Goal: Information Seeking & Learning: Learn about a topic

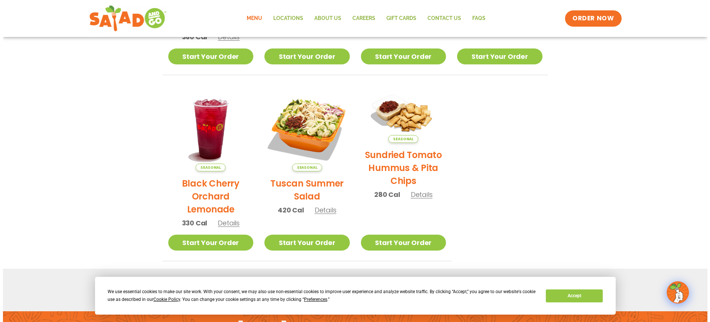
scroll to position [319, 0]
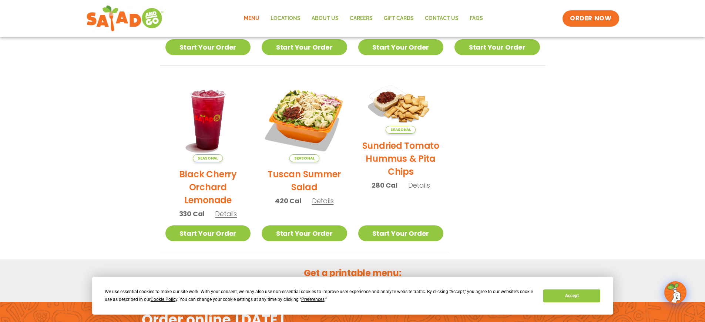
click at [320, 201] on span "Details" at bounding box center [323, 200] width 22 height 9
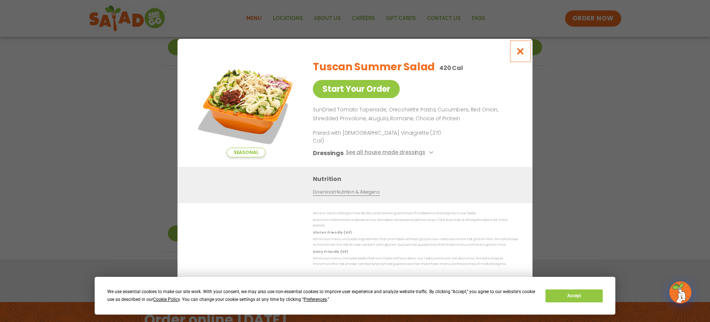
click at [521, 55] on icon "Close modal" at bounding box center [520, 51] width 9 height 8
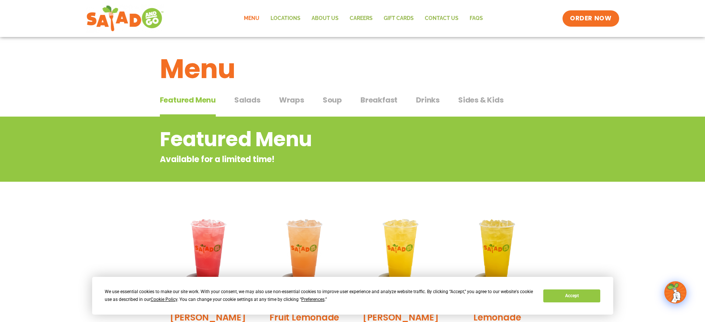
scroll to position [0, 0]
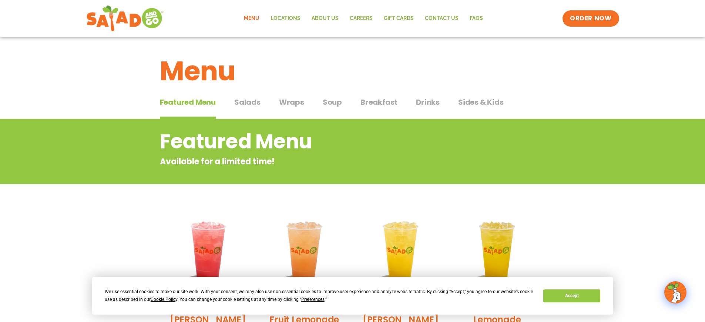
click at [295, 103] on span "Wraps" at bounding box center [291, 102] width 25 height 11
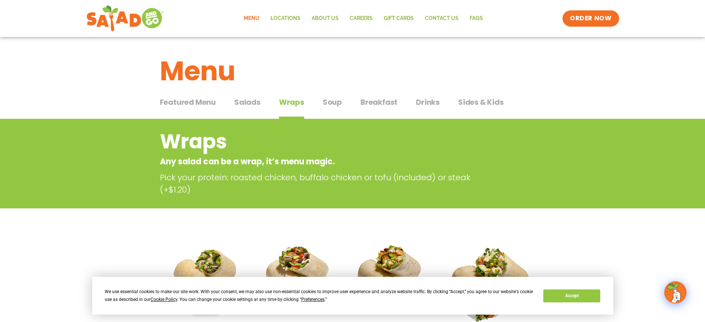
click at [244, 101] on span "Salads" at bounding box center [247, 102] width 26 height 11
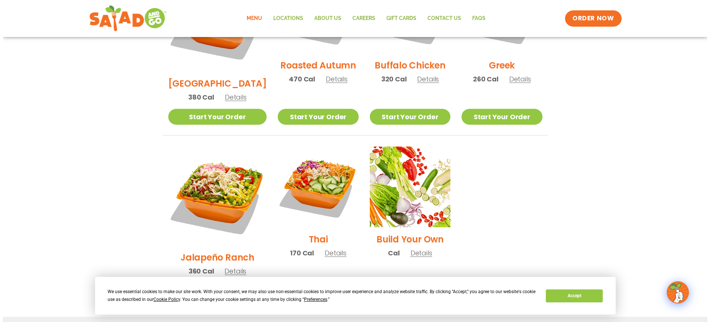
scroll to position [467, 0]
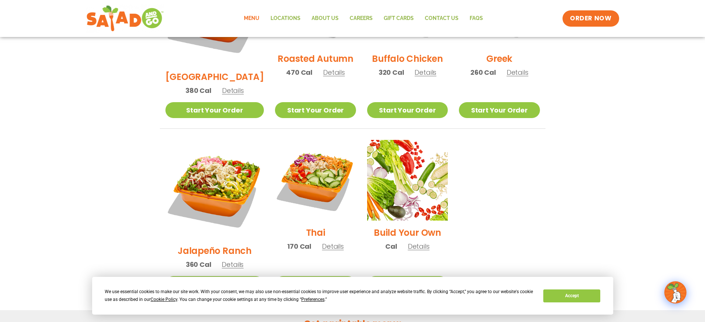
click at [321, 241] on p "170 Cal Details" at bounding box center [315, 246] width 57 height 10
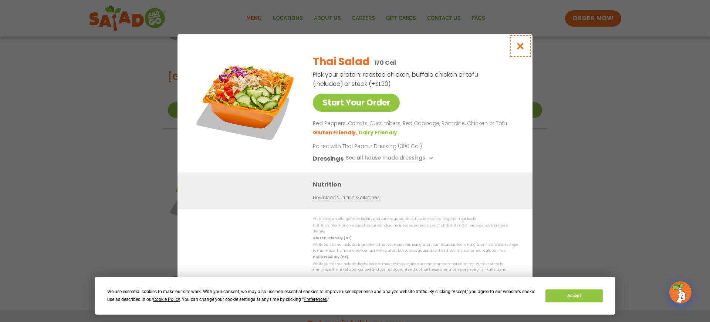
click at [520, 50] on icon "Close modal" at bounding box center [520, 46] width 9 height 8
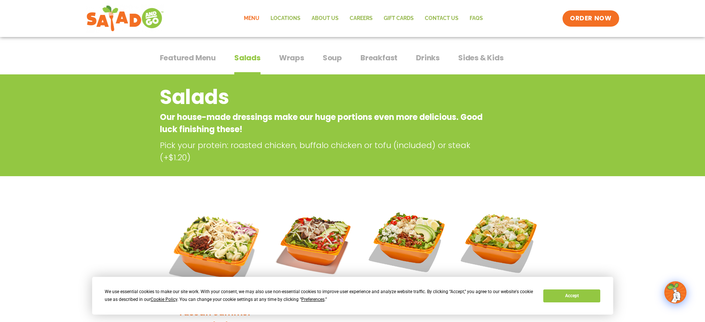
scroll to position [0, 0]
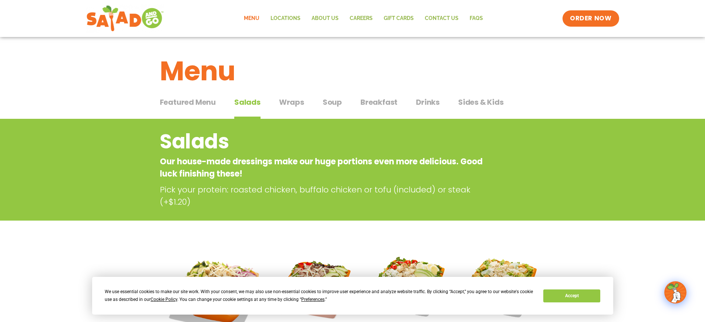
click at [382, 100] on span "Breakfast" at bounding box center [378, 102] width 37 height 11
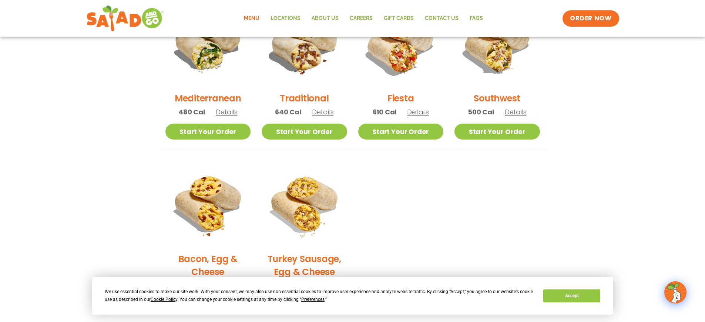
scroll to position [7, 0]
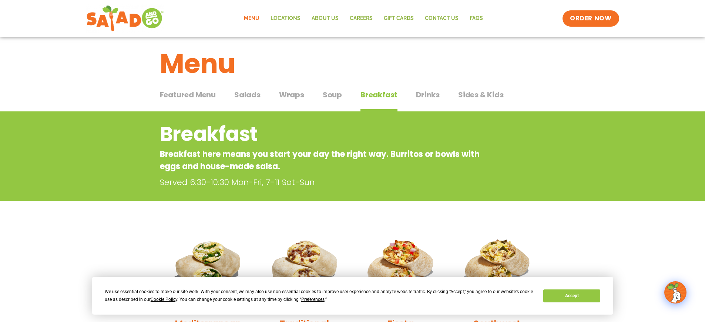
click at [463, 95] on span "Sides & Kids" at bounding box center [481, 94] width 46 height 11
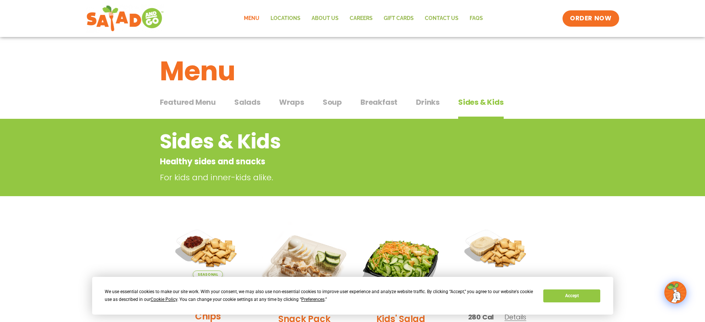
click at [432, 102] on span "Drinks" at bounding box center [428, 102] width 24 height 11
